Goal: Information Seeking & Learning: Check status

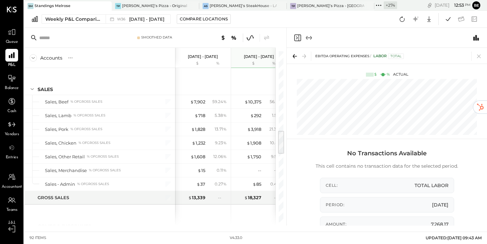
scroll to position [550, 0]
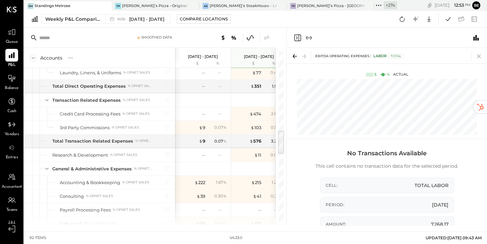
click at [477, 54] on icon at bounding box center [478, 56] width 9 height 9
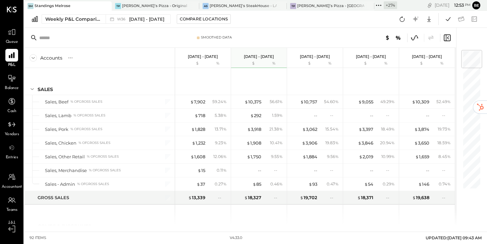
click at [416, 37] on icon at bounding box center [414, 38] width 9 height 9
click at [140, 20] on span "[DATE] - [DATE]" at bounding box center [146, 19] width 35 height 6
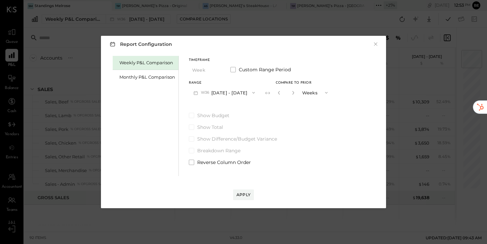
click at [223, 94] on button "W36 [DATE] - [DATE]" at bounding box center [224, 92] width 71 height 12
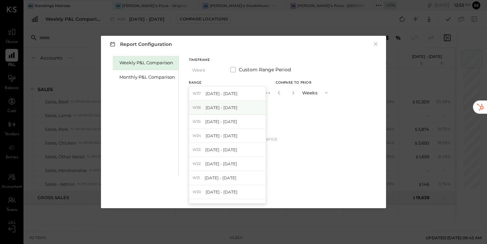
click at [216, 108] on span "[DATE] - [DATE]" at bounding box center [221, 108] width 32 height 6
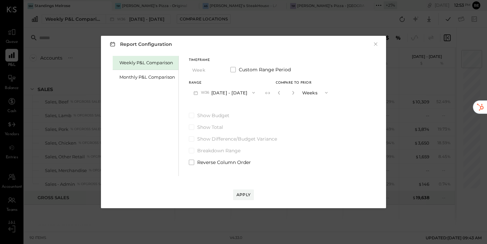
click at [228, 92] on button "W36 [DATE] - [DATE]" at bounding box center [224, 92] width 71 height 12
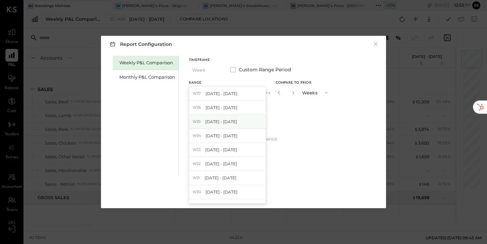
click at [221, 123] on span "[DATE] - [DATE]" at bounding box center [221, 122] width 32 height 6
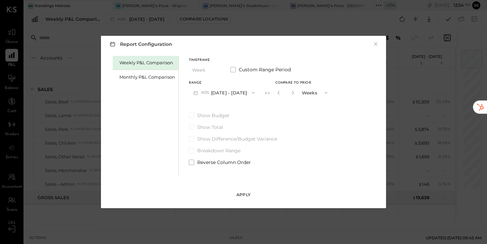
click at [244, 192] on div "Apply" at bounding box center [243, 195] width 14 height 6
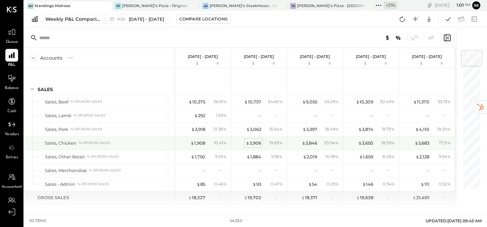
click at [259, 143] on div "$ 3,906" at bounding box center [253, 143] width 15 height 6
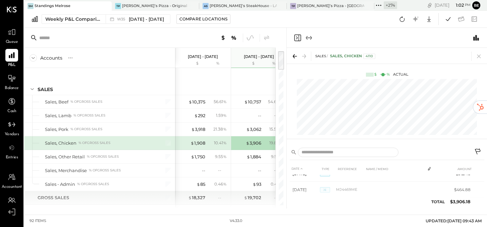
scroll to position [21, 0]
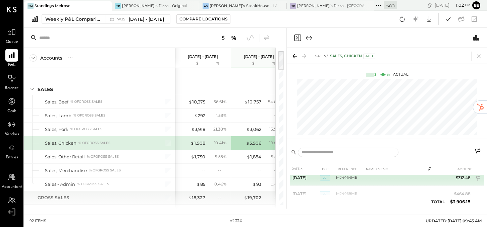
click at [322, 177] on span "JE" at bounding box center [325, 177] width 10 height 5
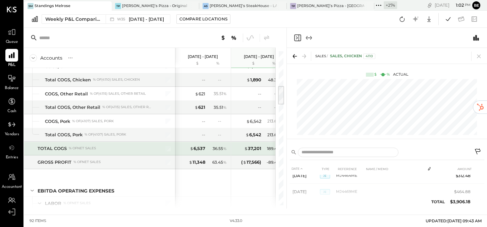
scroll to position [261, 0]
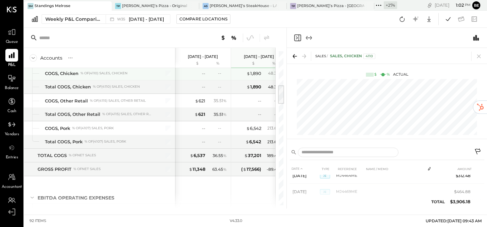
click at [115, 71] on div "% of (4110) Sales, Chicken" at bounding box center [103, 73] width 47 height 5
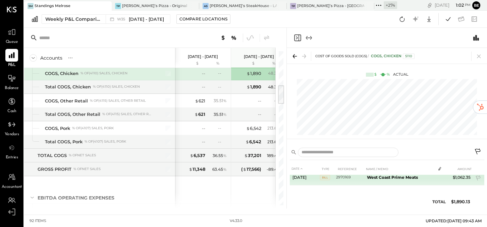
click at [325, 177] on span "Bill" at bounding box center [325, 177] width 10 height 5
click at [438, 179] on icon at bounding box center [437, 179] width 5 height 5
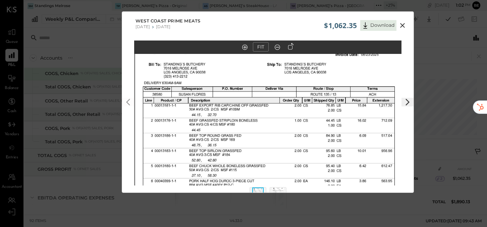
drag, startPoint x: 283, startPoint y: 94, endPoint x: 284, endPoint y: 188, distance: 94.2
click at [284, 188] on div "FIT" at bounding box center [267, 126] width 291 height 171
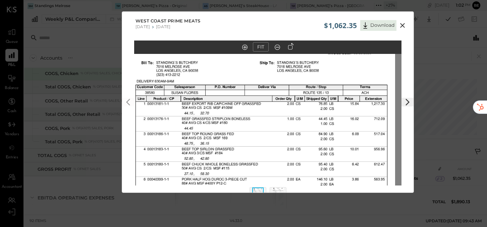
drag, startPoint x: 272, startPoint y: 106, endPoint x: 286, endPoint y: 221, distance: 116.4
click at [286, 221] on div "$1,062.35 Download West Coast Prime Meats [DATE] [DATE] FIT" at bounding box center [243, 113] width 487 height 227
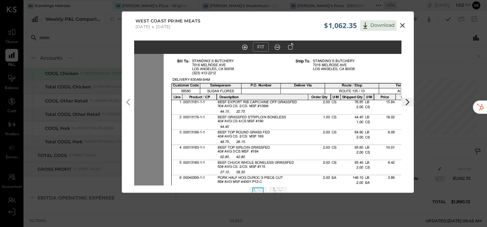
click at [402, 25] on icon at bounding box center [402, 25] width 5 height 5
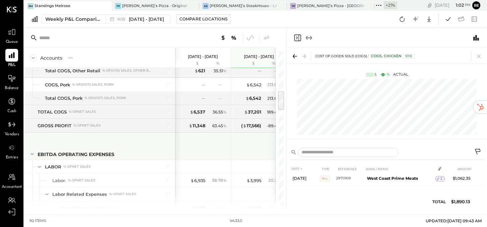
scroll to position [307, 0]
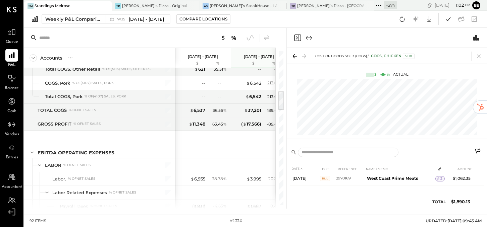
click at [312, 38] on icon "Expand panel (e)" at bounding box center [309, 38] width 8 height 8
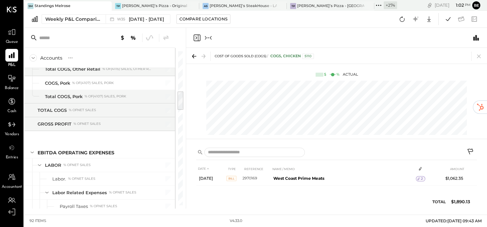
click at [209, 37] on icon "Collapse panel (e)" at bounding box center [208, 38] width 8 height 8
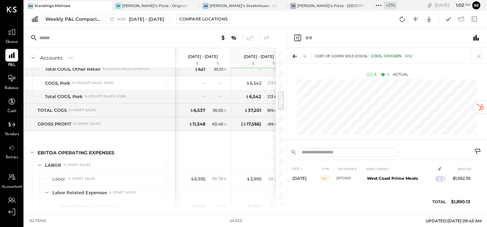
click at [296, 36] on icon "Close panel" at bounding box center [297, 37] width 2 height 3
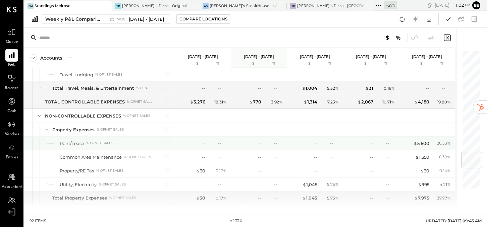
scroll to position [865, 0]
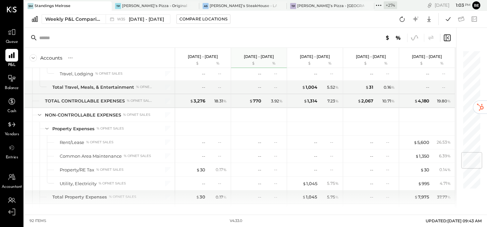
click at [416, 39] on icon at bounding box center [414, 38] width 9 height 9
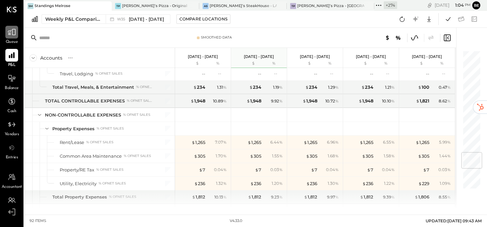
click at [12, 34] on icon at bounding box center [12, 32] width 8 height 6
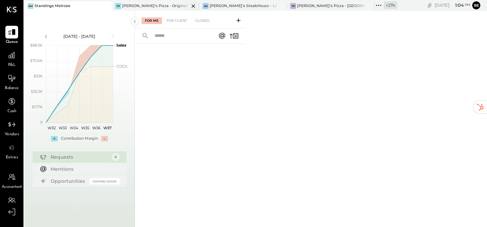
click at [139, 5] on div "[PERSON_NAME]’s Pizza - Original" at bounding box center [154, 5] width 65 height 5
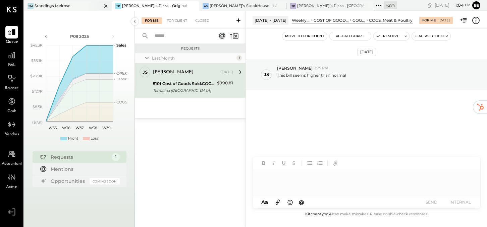
click at [47, 6] on div "Standings Melrose" at bounding box center [53, 5] width 36 height 5
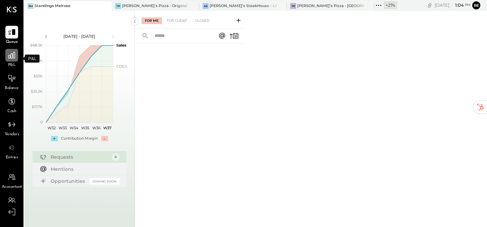
click at [10, 58] on icon at bounding box center [11, 55] width 9 height 9
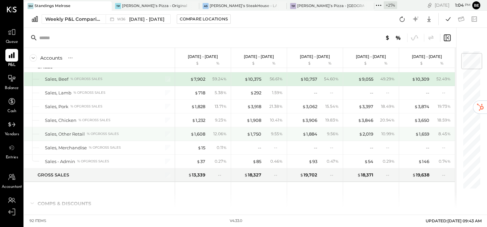
scroll to position [36, 0]
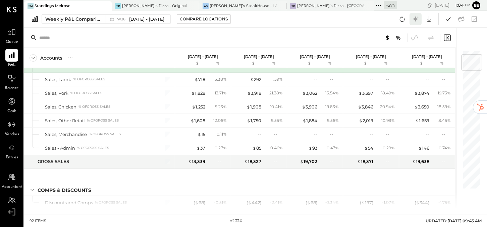
click at [416, 22] on icon at bounding box center [415, 19] width 9 height 9
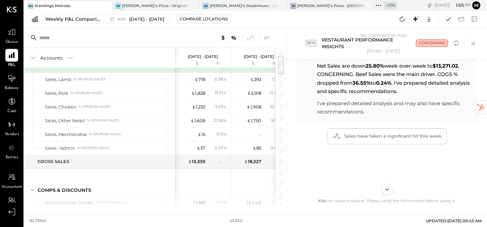
scroll to position [35, 0]
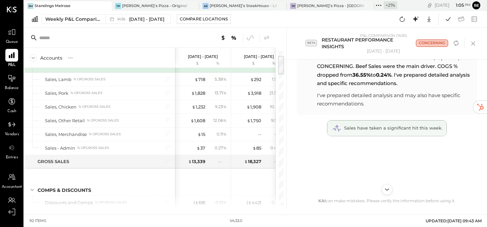
click at [387, 127] on span "Sales have taken a significant hit this week." at bounding box center [393, 127] width 98 height 5
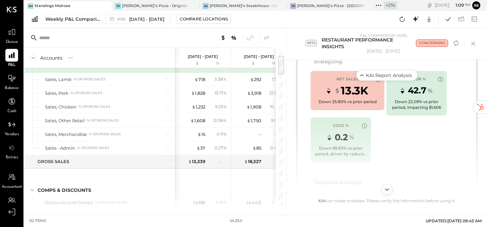
scroll to position [284, 0]
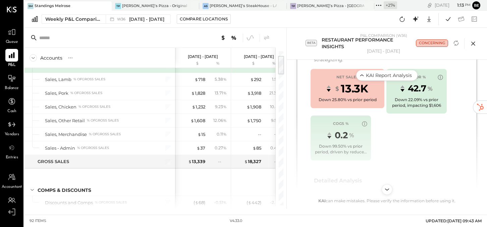
click at [472, 45] on icon at bounding box center [473, 44] width 4 height 4
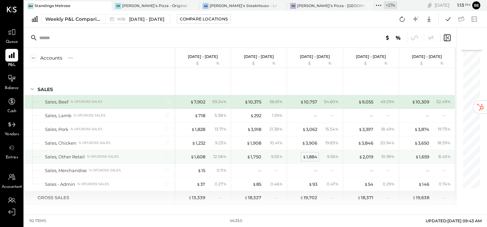
click at [311, 156] on div "$ 1,884" at bounding box center [309, 157] width 15 height 6
